Goal: Task Accomplishment & Management: Complete application form

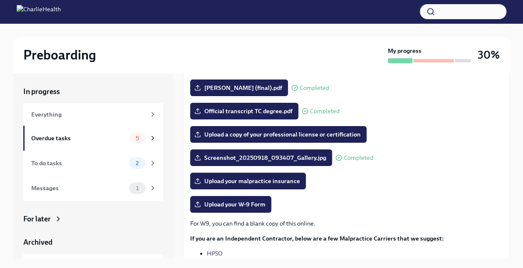
scroll to position [111, 0]
click at [321, 132] on span "Upload a copy of your professional license or certification" at bounding box center [278, 134] width 165 height 8
click at [0, 0] on input "Upload a copy of your professional license or certification" at bounding box center [0, 0] width 0 height 0
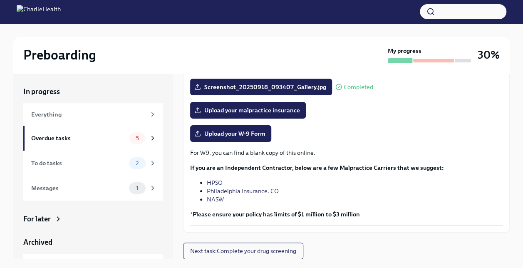
scroll to position [182, 0]
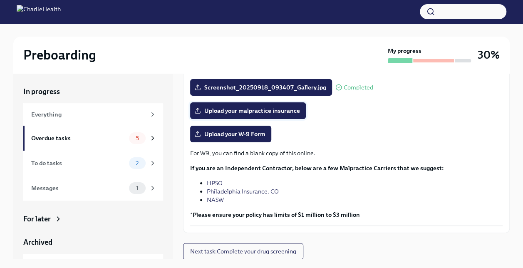
click at [255, 111] on span "Upload your malpractice insurance" at bounding box center [248, 110] width 104 height 8
click at [0, 0] on input "Upload your malpractice insurance" at bounding box center [0, 0] width 0 height 0
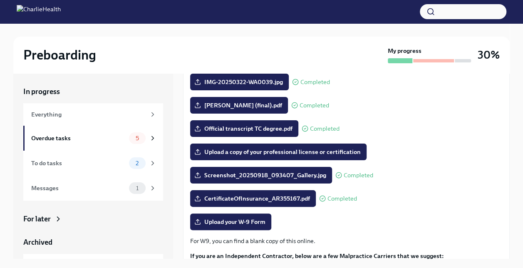
scroll to position [114, 0]
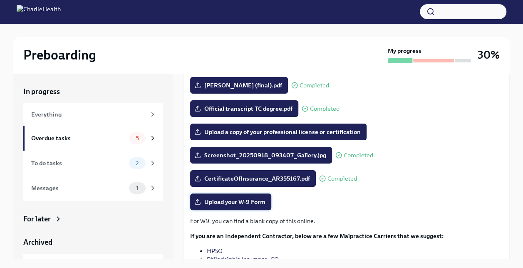
click at [240, 203] on span "Upload your W-9 Form" at bounding box center [230, 201] width 69 height 8
click at [0, 0] on input "Upload your W-9 Form" at bounding box center [0, 0] width 0 height 0
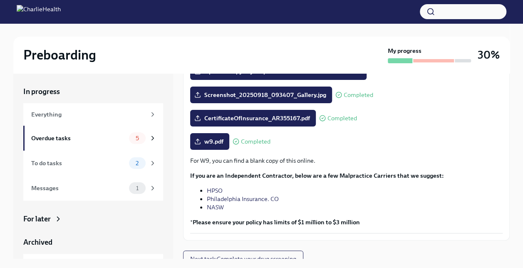
scroll to position [182, 0]
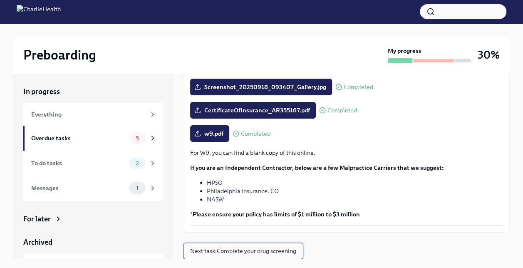
click at [280, 249] on span "Next task : Complete your drug screening" at bounding box center [243, 251] width 106 height 8
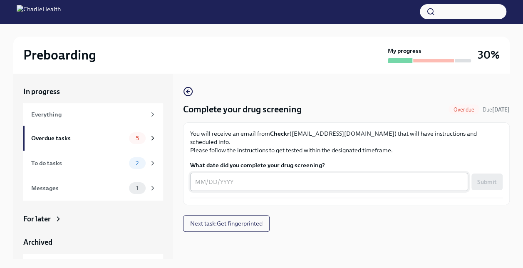
click at [242, 177] on textarea "What date did you complete your drug screening?" at bounding box center [329, 182] width 268 height 10
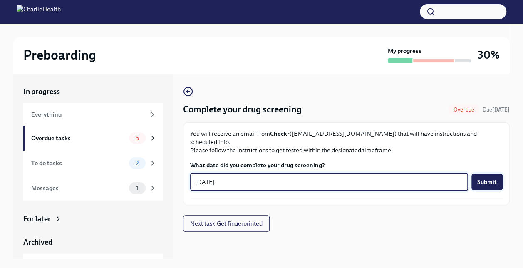
type textarea "[DATE]"
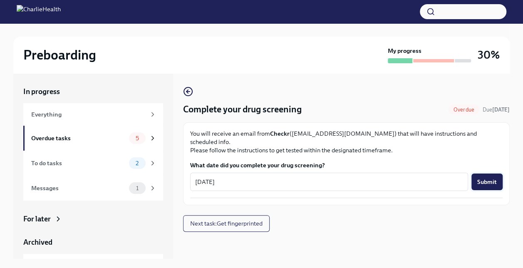
click at [488, 178] on span "Submit" at bounding box center [487, 182] width 20 height 8
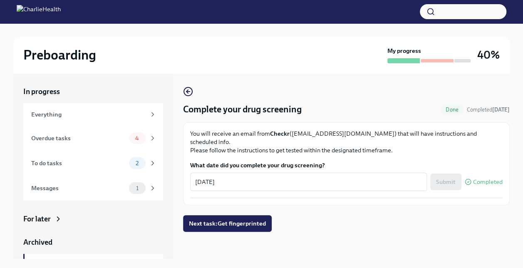
scroll to position [14, 0]
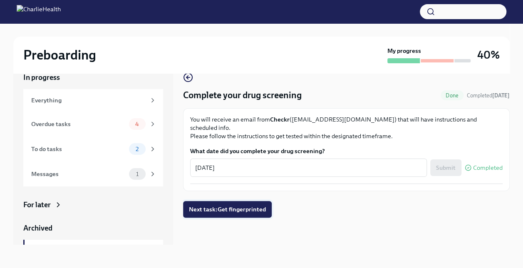
click at [225, 205] on span "Next task : Get fingerprinted" at bounding box center [227, 209] width 77 height 8
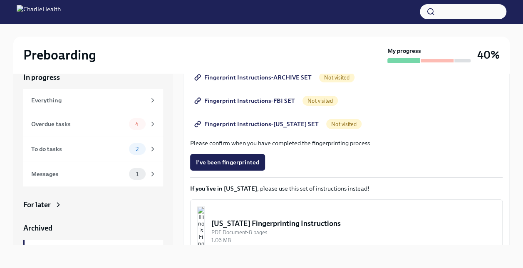
scroll to position [182, 0]
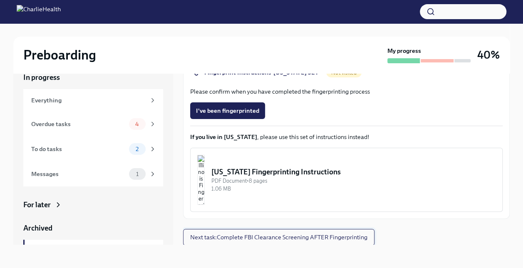
click at [333, 239] on span "Next task : Complete FBI Clearance Screening AFTER Fingerprinting" at bounding box center [278, 237] width 177 height 8
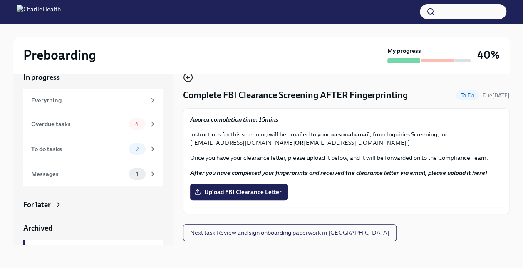
click at [186, 80] on icon "button" at bounding box center [188, 77] width 10 height 10
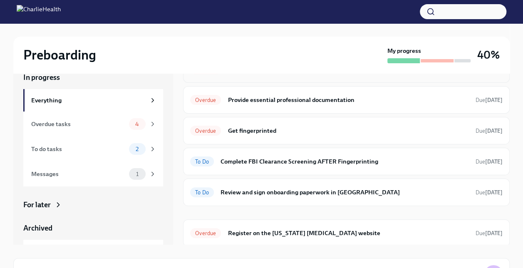
scroll to position [94, 0]
click at [320, 193] on h6 "Review and sign onboarding paperwork in [GEOGRAPHIC_DATA]" at bounding box center [344, 191] width 248 height 9
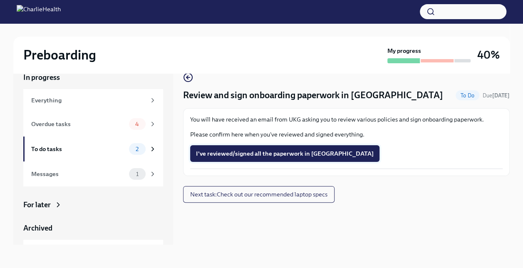
click at [290, 150] on span "I've reviewed/signed all the paperwork in [GEOGRAPHIC_DATA]" at bounding box center [285, 153] width 178 height 8
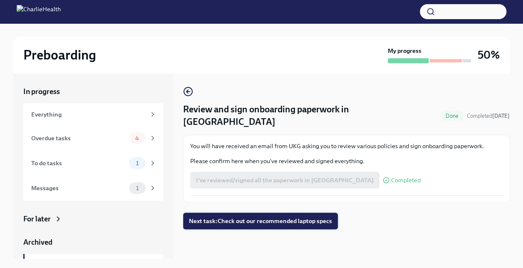
click at [281, 217] on span "Next task : Check out our recommended laptop specs" at bounding box center [260, 221] width 143 height 8
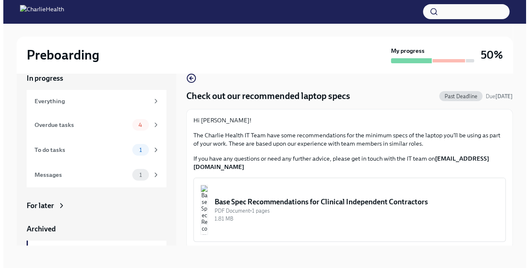
scroll to position [14, 0]
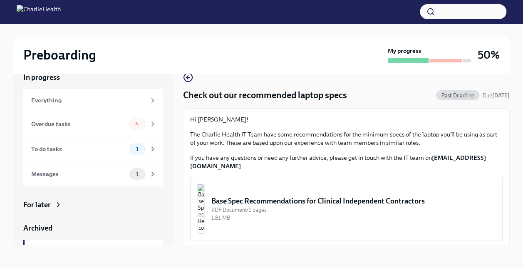
click at [338, 196] on div "Base Spec Recommendations for Clinical Independent Contractors" at bounding box center [353, 201] width 284 height 10
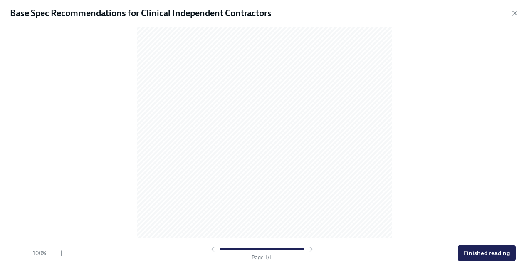
scroll to position [133, 0]
click at [478, 248] on button "Finished reading" at bounding box center [487, 252] width 58 height 17
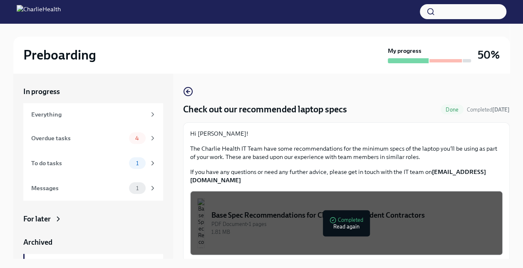
scroll to position [14, 0]
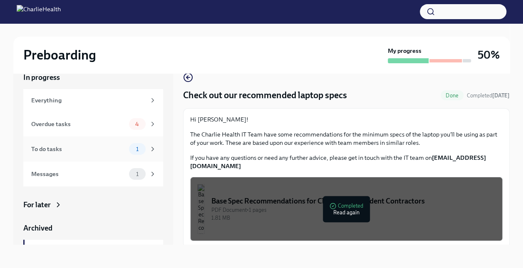
click at [149, 151] on icon at bounding box center [152, 148] width 7 height 7
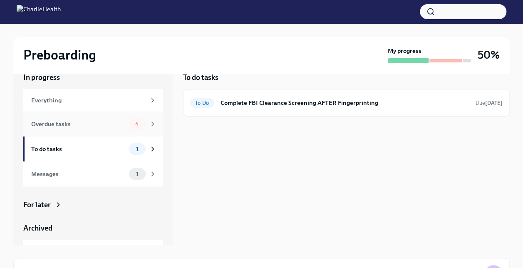
click at [149, 123] on icon at bounding box center [152, 123] width 7 height 7
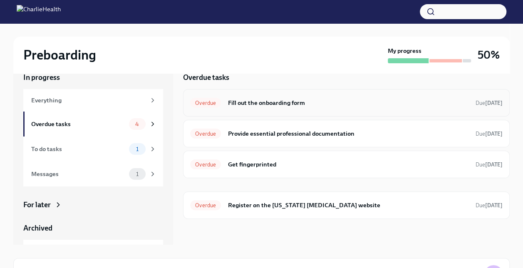
click at [277, 104] on h6 "Fill out the onboarding form" at bounding box center [347, 102] width 241 height 9
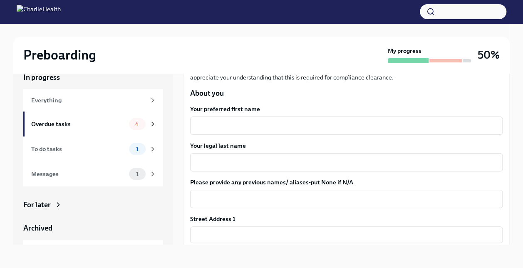
scroll to position [82, 0]
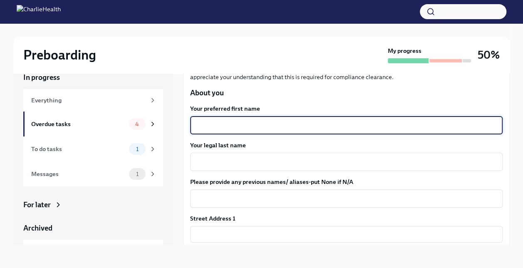
click at [273, 121] on textarea "Your preferred first name" at bounding box center [346, 125] width 302 height 10
type textarea "Amena"
click at [266, 163] on textarea "Your legal last name" at bounding box center [346, 162] width 302 height 10
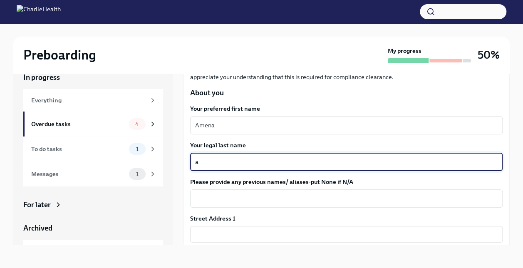
type textarea "a"
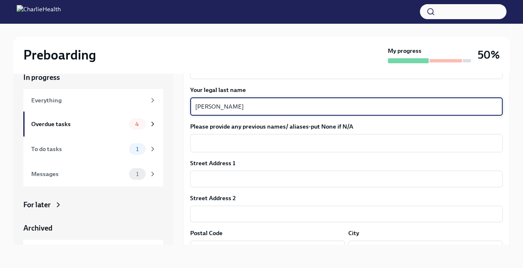
scroll to position [154, 0]
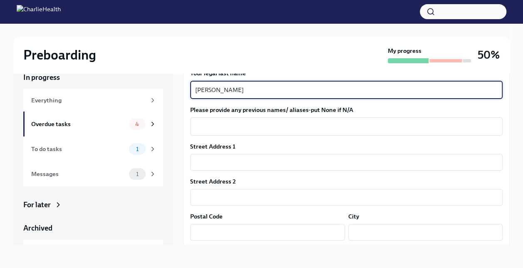
type textarea "[PERSON_NAME]"
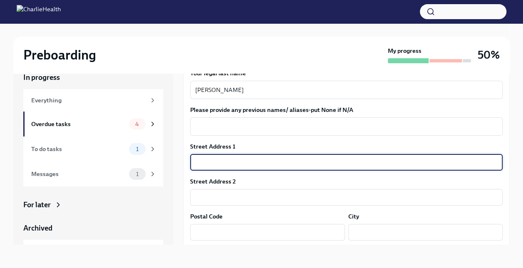
click at [266, 163] on input "text" at bounding box center [346, 162] width 312 height 17
type input "19 79th St"
type input "11209"
type input "[GEOGRAPHIC_DATA]"
type input "[US_STATE]"
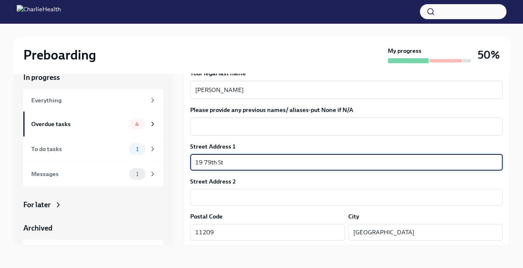
type input "CA"
click at [252, 162] on input "19 79th St" at bounding box center [346, 162] width 312 height 17
drag, startPoint x: 252, startPoint y: 162, endPoint x: 185, endPoint y: 164, distance: 66.1
type input "[STREET_ADDRESS]"
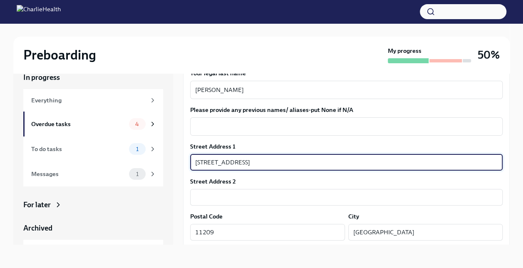
type input "Basement"
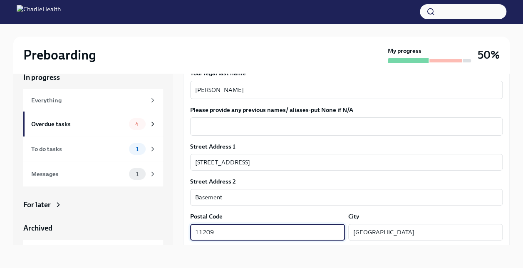
click at [234, 227] on input "11209" at bounding box center [267, 232] width 155 height 17
type input "10470"
click at [372, 229] on input "[GEOGRAPHIC_DATA]" at bounding box center [425, 232] width 155 height 17
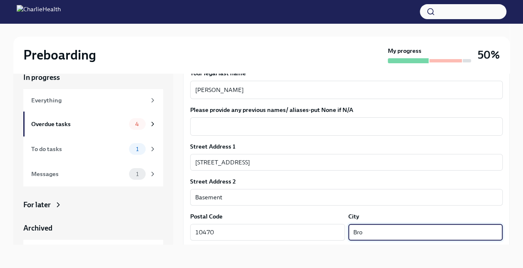
type input "[GEOGRAPHIC_DATA]"
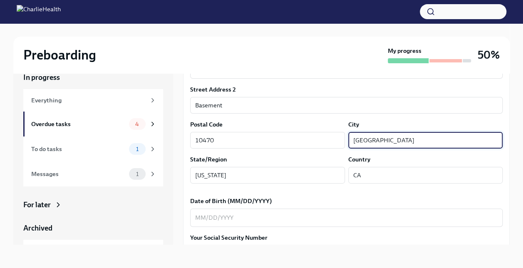
scroll to position [247, 0]
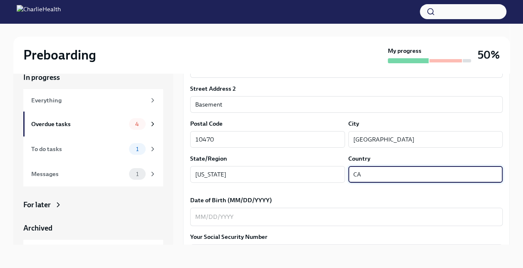
click at [382, 170] on input "CA" at bounding box center [425, 174] width 155 height 17
type input "C"
type input "US"
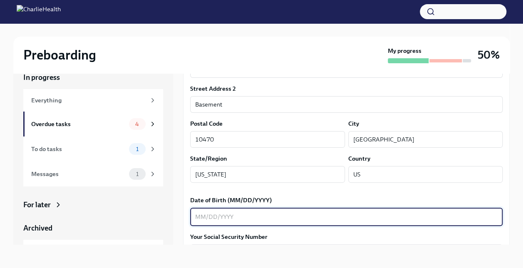
click at [258, 217] on textarea "Date of Birth (MM/DD/YYYY)" at bounding box center [346, 217] width 302 height 10
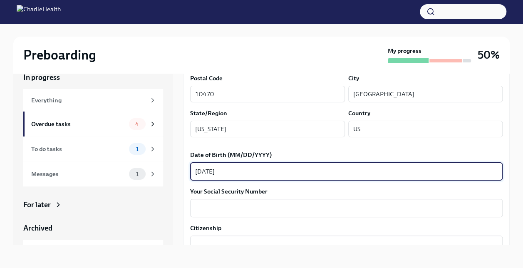
scroll to position [292, 0]
type textarea "[DATE]"
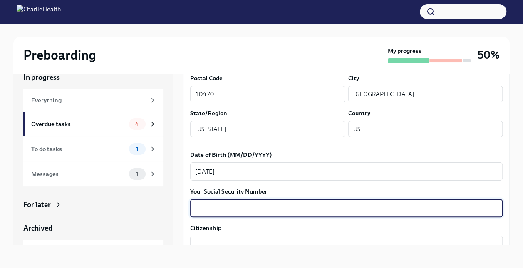
click at [252, 212] on textarea "Your Social Security Number" at bounding box center [346, 208] width 302 height 10
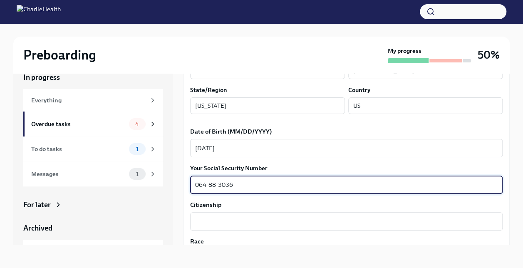
scroll to position [321, 0]
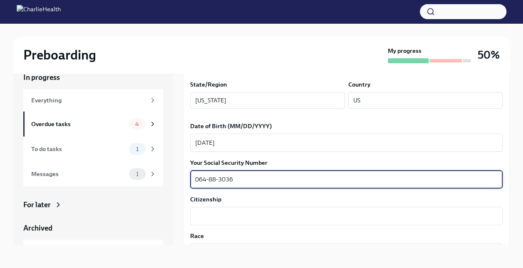
type textarea "064-88-3036"
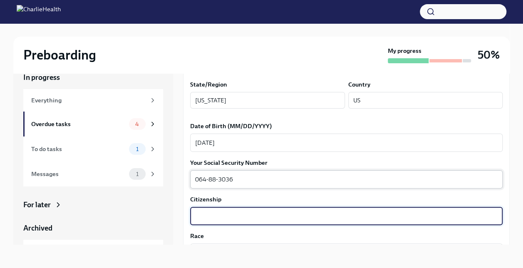
click at [252, 212] on textarea "Citizenship" at bounding box center [346, 216] width 302 height 10
type textarea "I"
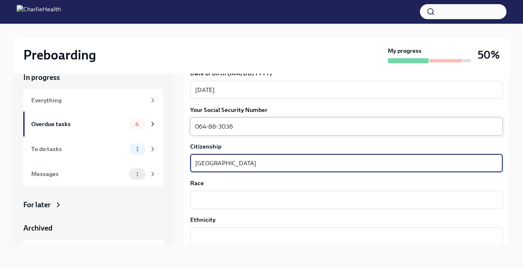
scroll to position [374, 0]
type textarea "[GEOGRAPHIC_DATA]"
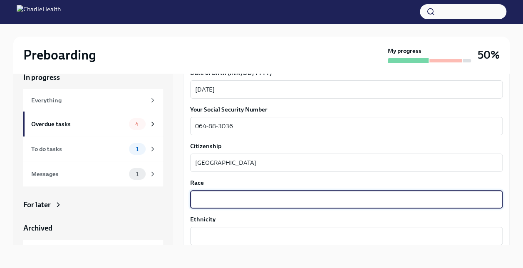
click at [239, 202] on textarea "Race" at bounding box center [346, 199] width 302 height 10
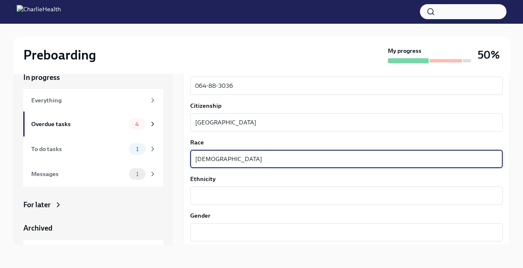
scroll to position [415, 0]
type textarea "[DEMOGRAPHIC_DATA]"
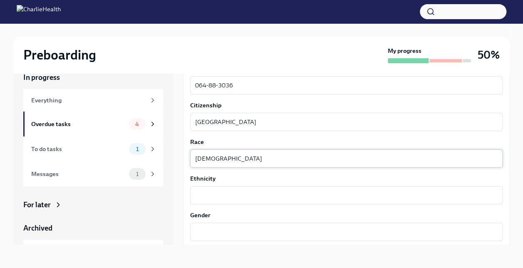
click at [239, 202] on div "x ​" at bounding box center [346, 195] width 312 height 18
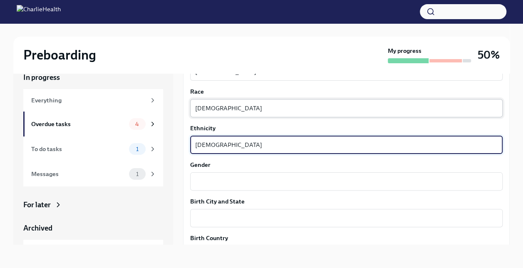
scroll to position [466, 0]
type textarea "[DEMOGRAPHIC_DATA]"
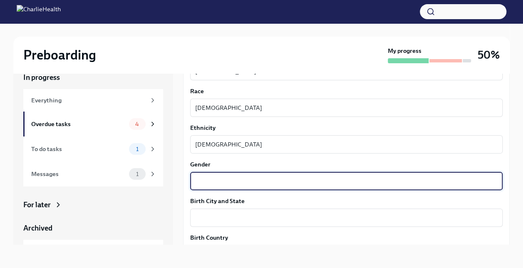
click at [226, 185] on textarea "Gender" at bounding box center [346, 181] width 302 height 10
type textarea "[DEMOGRAPHIC_DATA]"
click at [232, 220] on textarea "Birth City and State" at bounding box center [346, 217] width 302 height 10
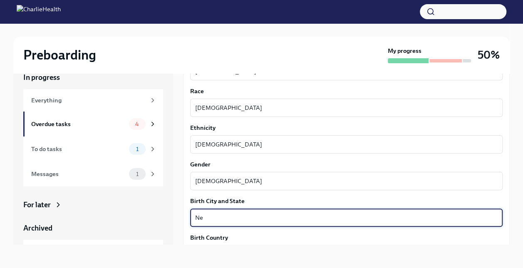
type textarea "N"
drag, startPoint x: 217, startPoint y: 219, endPoint x: 180, endPoint y: 215, distance: 37.2
click at [180, 215] on div "In progress Everything Overdue tasks 4 To do tasks 1 Messages 1 For later Archi…" at bounding box center [261, 151] width 496 height 185
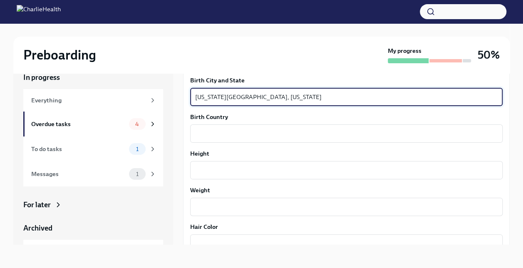
scroll to position [592, 0]
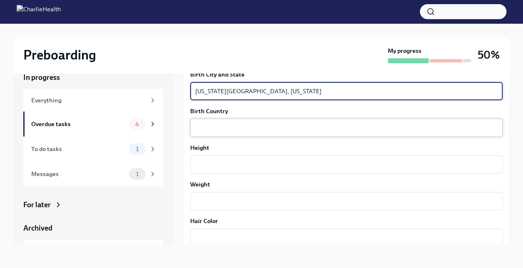
type textarea "[US_STATE][GEOGRAPHIC_DATA], [US_STATE]"
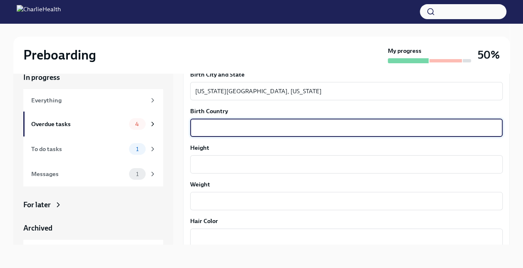
click at [343, 127] on textarea "Birth Country" at bounding box center [346, 128] width 302 height 10
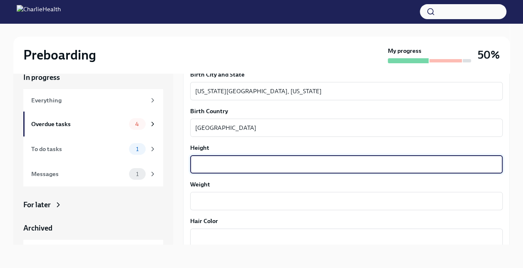
click at [341, 161] on textarea "Height" at bounding box center [346, 164] width 302 height 10
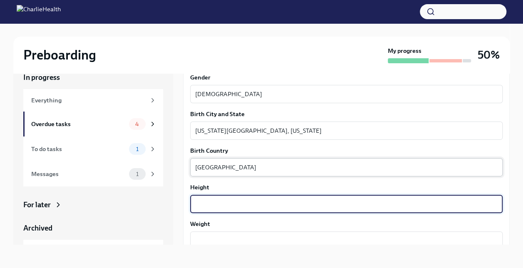
scroll to position [555, 0]
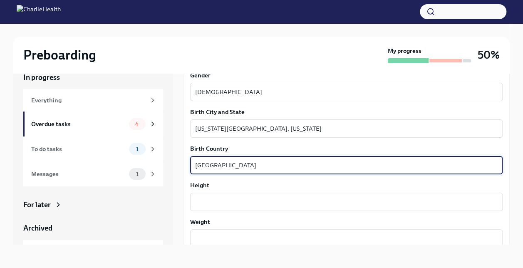
click at [273, 163] on textarea "[GEOGRAPHIC_DATA]" at bounding box center [346, 165] width 302 height 10
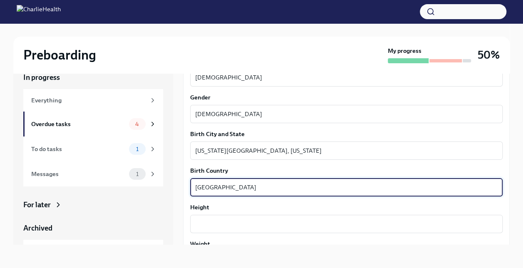
scroll to position [564, 0]
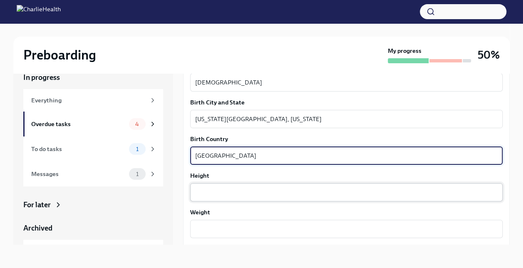
type textarea "[GEOGRAPHIC_DATA]"
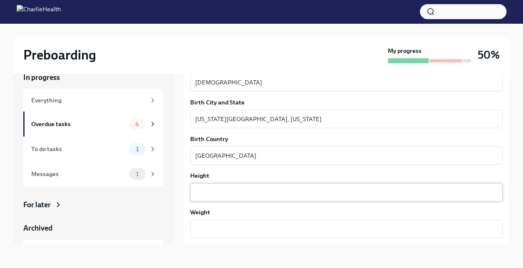
click at [271, 197] on div "x ​" at bounding box center [346, 192] width 312 height 18
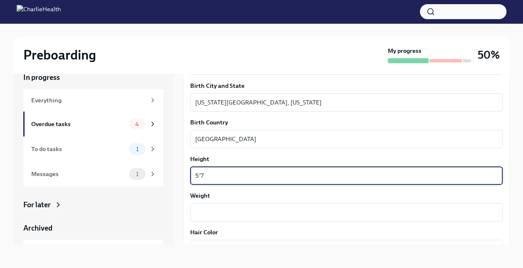
scroll to position [582, 0]
type textarea "5'7"
click at [275, 208] on textarea "Weight" at bounding box center [346, 210] width 302 height 10
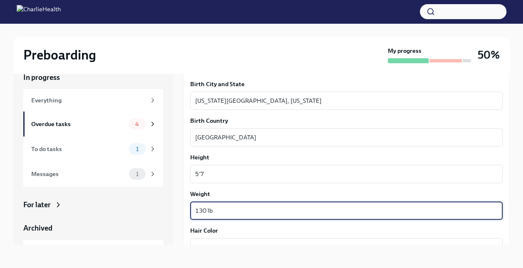
scroll to position [637, 0]
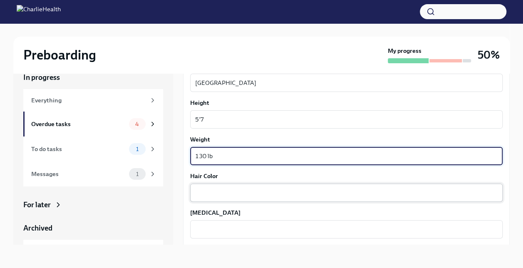
type textarea "130 lb"
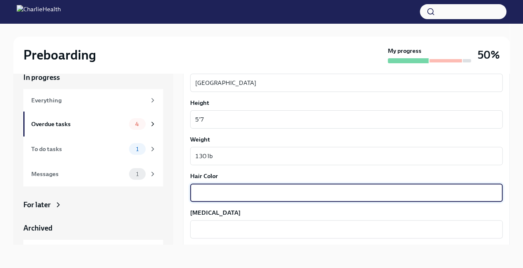
click at [268, 195] on textarea "Hair Color" at bounding box center [346, 192] width 302 height 10
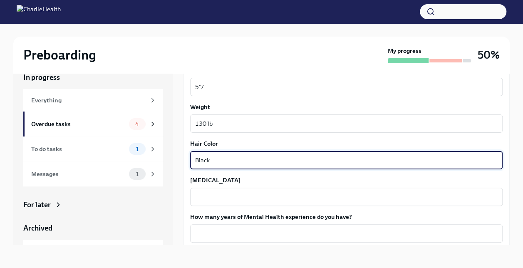
type textarea "Black"
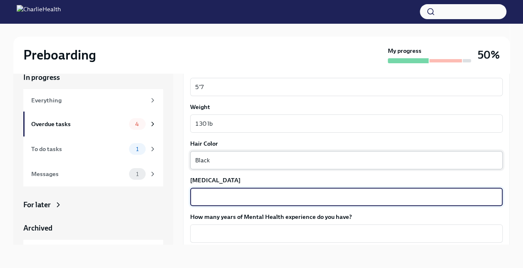
click at [268, 195] on textarea "[MEDICAL_DATA]" at bounding box center [346, 197] width 302 height 10
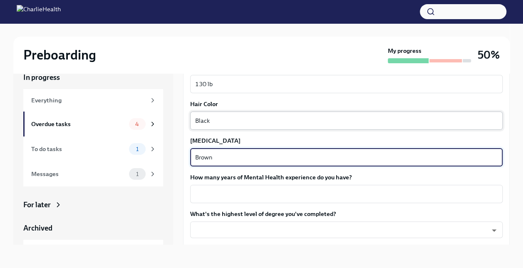
scroll to position [715, 0]
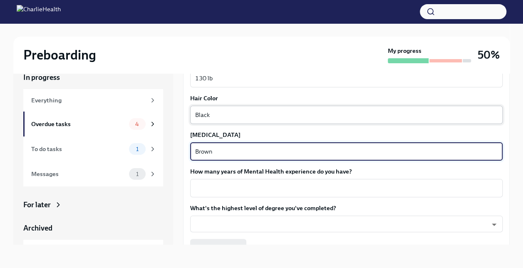
type textarea "Brown"
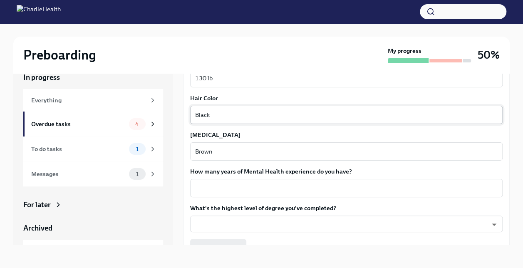
click at [268, 195] on div "x ​" at bounding box center [346, 188] width 312 height 18
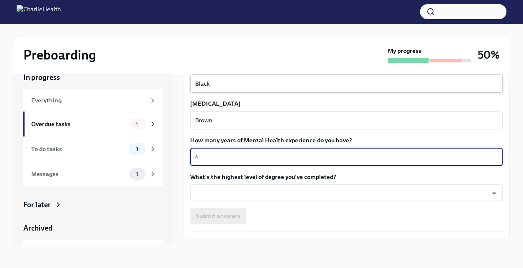
scroll to position [746, 0]
type textarea "4"
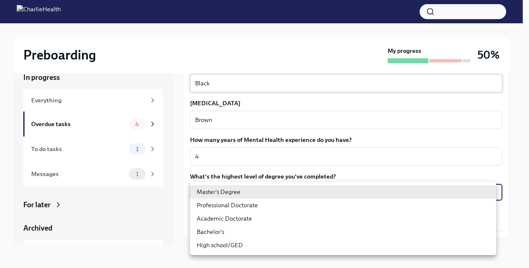
click at [268, 195] on body "Preboarding My progress 50% In progress Everything Overdue tasks 4 To do tasks …" at bounding box center [264, 127] width 529 height 282
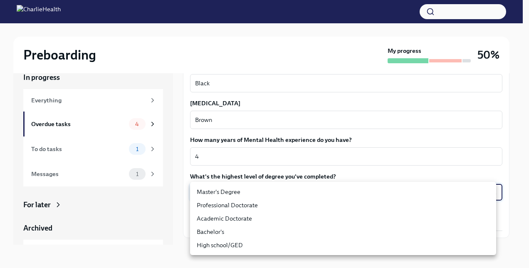
click at [241, 193] on li "Master's Degree" at bounding box center [343, 191] width 306 height 13
type input "2vBr-ghkD"
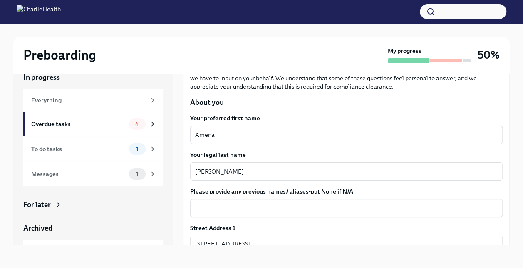
scroll to position [72, 0]
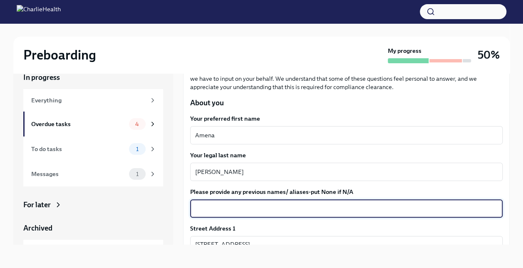
click at [247, 212] on textarea "Please provide any previous names/ aliases-put None if N/A" at bounding box center [346, 208] width 302 height 10
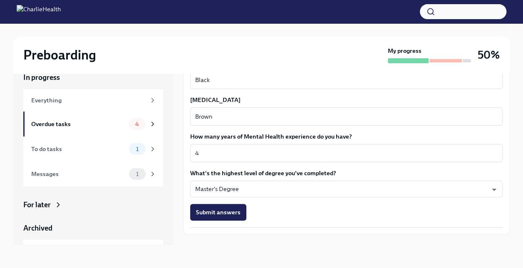
scroll to position [762, 0]
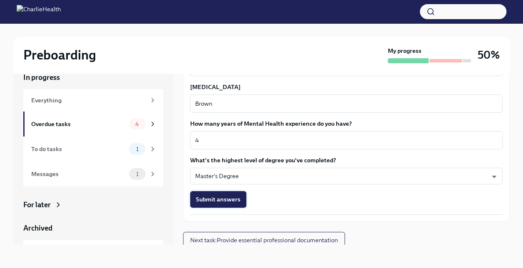
type textarea "N/A"
click at [236, 200] on span "Submit answers" at bounding box center [218, 199] width 44 height 8
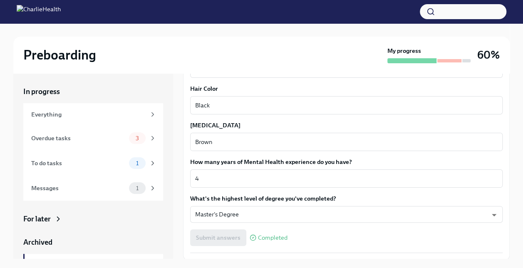
scroll to position [766, 0]
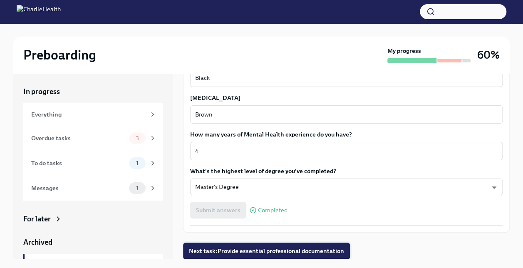
click at [282, 247] on span "Next task : Provide essential professional documentation" at bounding box center [266, 251] width 155 height 8
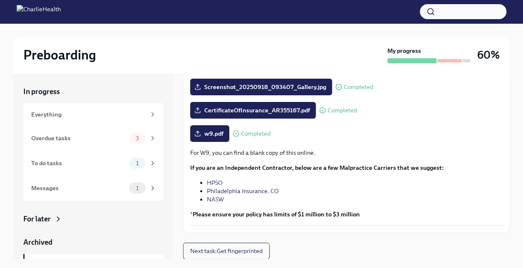
scroll to position [14, 0]
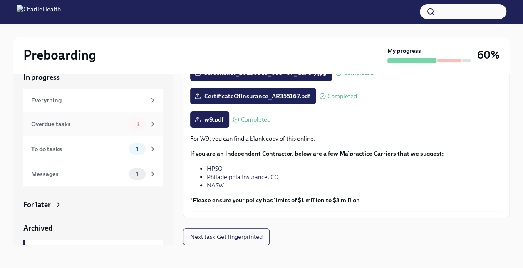
click at [149, 119] on div "3" at bounding box center [142, 124] width 27 height 12
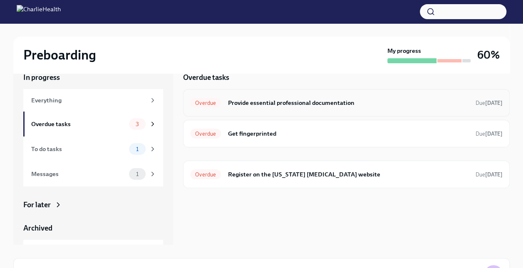
click at [238, 101] on h6 "Provide essential professional documentation" at bounding box center [347, 102] width 241 height 9
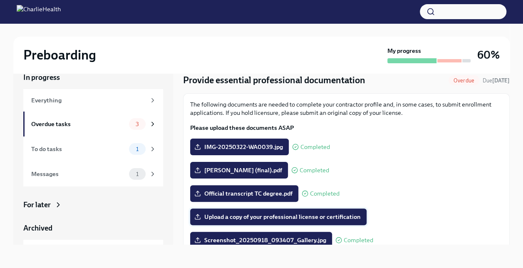
scroll to position [15, 0]
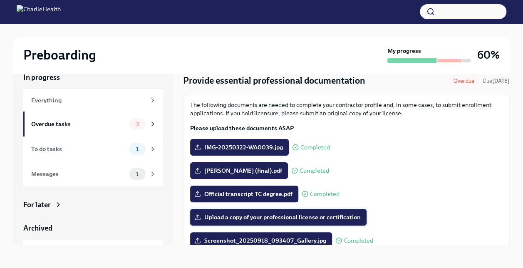
click at [320, 212] on label "Upload a copy of your professional license or certification" at bounding box center [278, 217] width 176 height 17
click at [0, 0] on input "Upload a copy of your professional license or certification" at bounding box center [0, 0] width 0 height 0
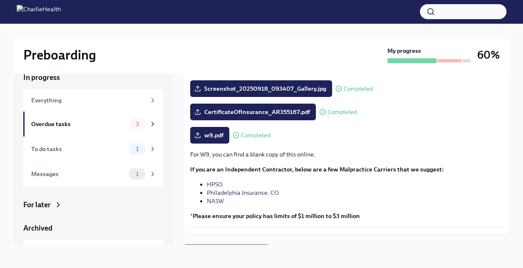
scroll to position [182, 0]
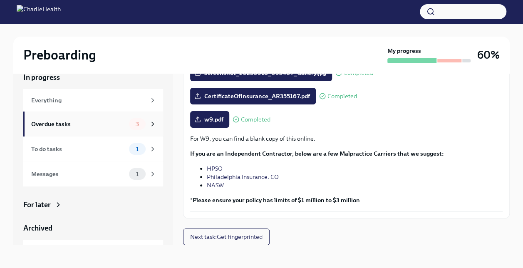
click at [140, 126] on div "3" at bounding box center [142, 124] width 27 height 12
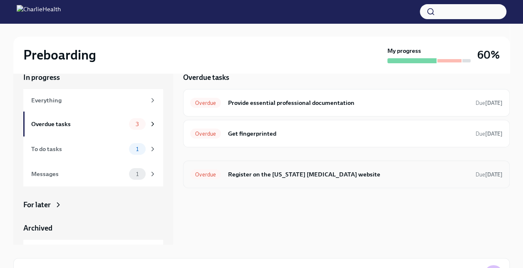
click at [341, 174] on h6 "Register on the [US_STATE] [MEDICAL_DATA] website" at bounding box center [347, 174] width 241 height 9
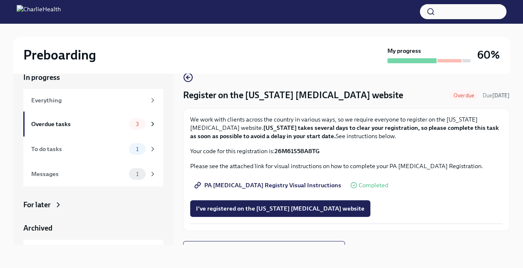
scroll to position [12, 0]
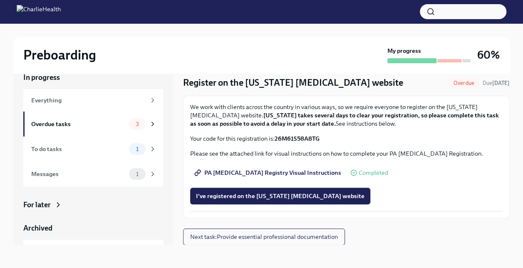
click at [301, 172] on span "PA [MEDICAL_DATA] Registry Visual Instructions" at bounding box center [268, 172] width 145 height 8
drag, startPoint x: 277, startPoint y: 138, endPoint x: 322, endPoint y: 136, distance: 44.9
click at [322, 136] on p "Your code for this registration is: 26M61S58A8TG" at bounding box center [346, 138] width 312 height 8
copy strong "26M61S58A8TG"
click at [313, 192] on span "I've registered on the [US_STATE] [MEDICAL_DATA] website" at bounding box center [280, 196] width 168 height 8
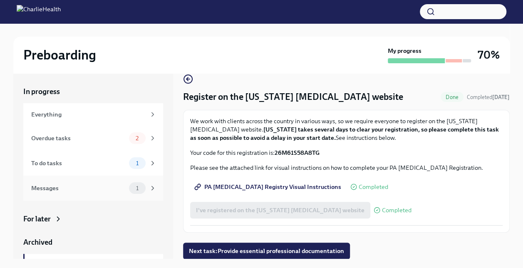
click at [149, 188] on icon at bounding box center [152, 187] width 7 height 7
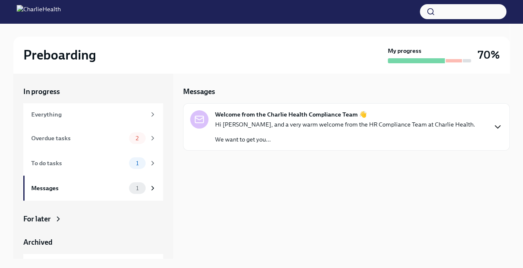
click at [501, 123] on icon "button" at bounding box center [497, 127] width 10 height 10
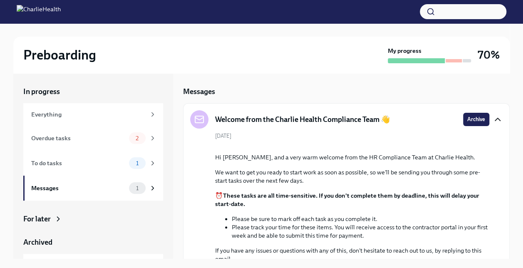
click at [492, 116] on icon "button" at bounding box center [497, 119] width 10 height 10
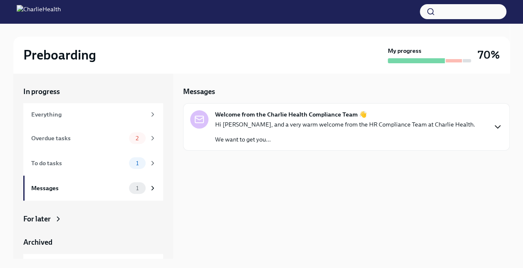
click at [297, 113] on strong "Welcome from the Charlie Health Compliance Team 👋" at bounding box center [291, 114] width 152 height 8
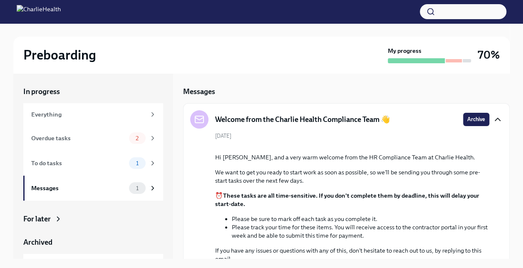
click at [492, 118] on icon "button" at bounding box center [497, 119] width 10 height 10
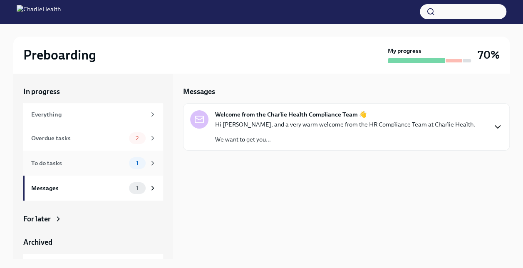
click at [117, 159] on div "To do tasks" at bounding box center [78, 162] width 94 height 9
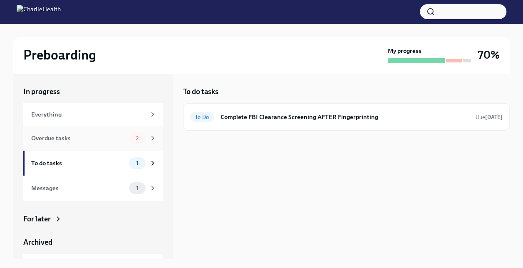
click at [106, 136] on div "Overdue tasks" at bounding box center [78, 137] width 94 height 9
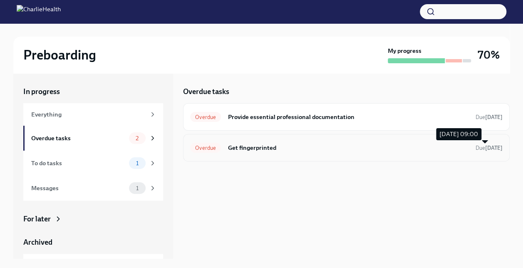
click at [475, 148] on span "Due [DATE]" at bounding box center [488, 148] width 27 height 6
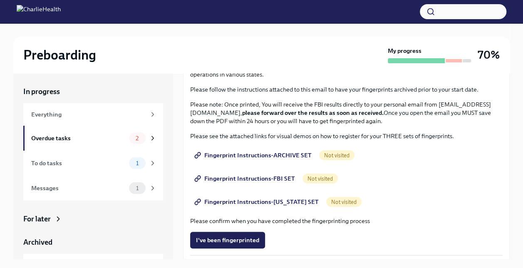
scroll to position [68, 0]
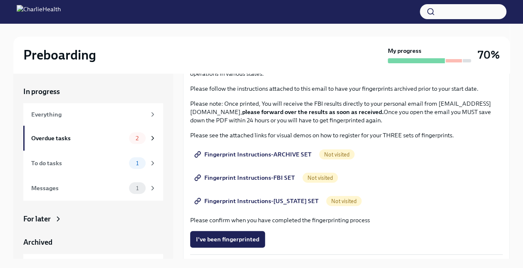
click at [296, 150] on span "Fingerprint Instructions-ARCHIVE SET" at bounding box center [254, 154] width 116 height 8
